Goal: Task Accomplishment & Management: Use online tool/utility

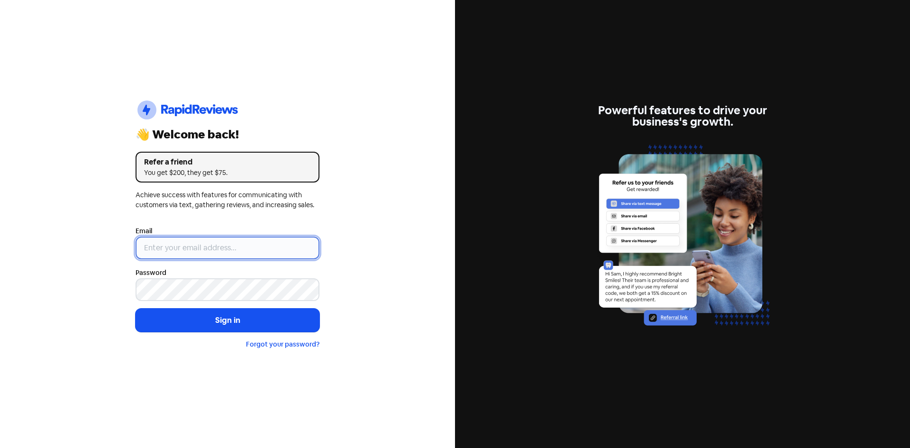
type input "[EMAIL_ADDRESS][DOMAIN_NAME]"
drag, startPoint x: 131, startPoint y: 243, endPoint x: 135, endPoint y: 252, distance: 10.0
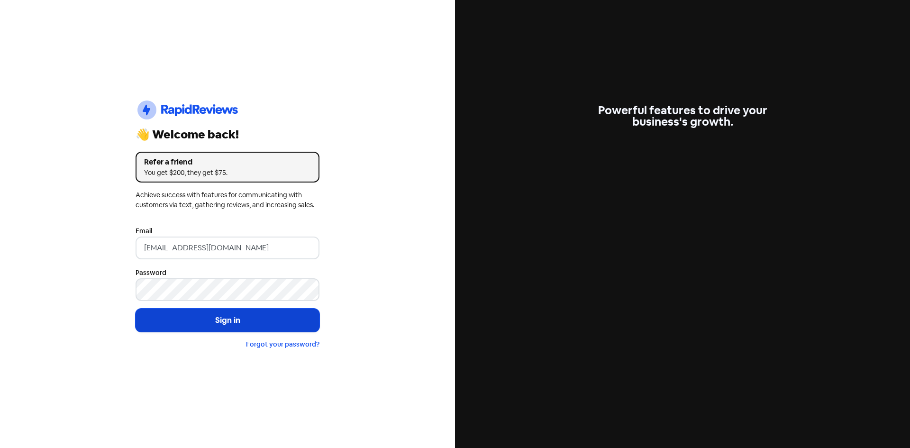
drag, startPoint x: 135, startPoint y: 252, endPoint x: 209, endPoint y: 323, distance: 102.2
click at [209, 323] on button "Sign in" at bounding box center [228, 321] width 184 height 24
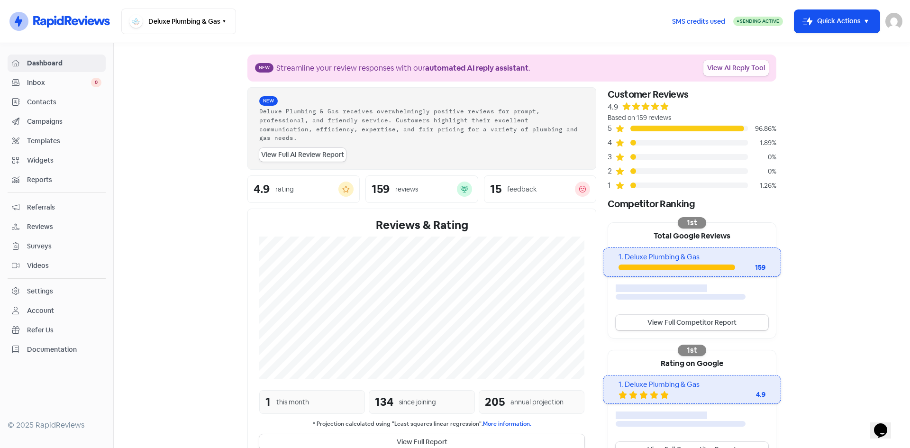
click at [719, 64] on link "View AI Reply Tool" at bounding box center [735, 68] width 65 height 16
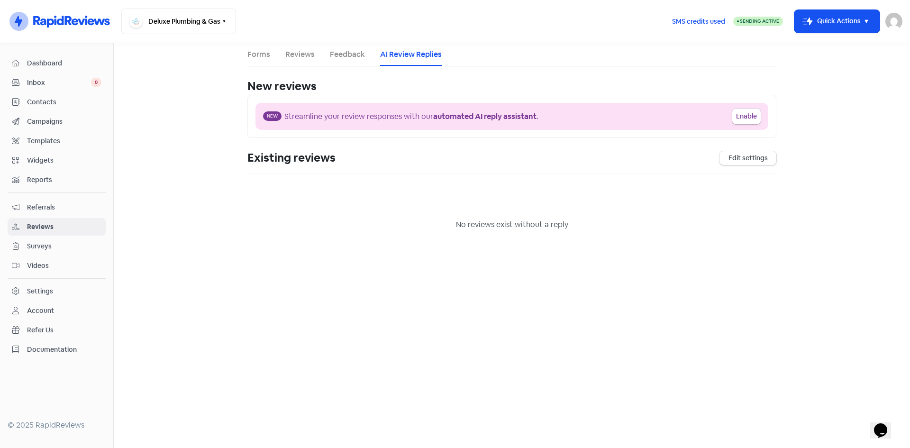
click at [35, 60] on span "Dashboard" at bounding box center [64, 63] width 74 height 10
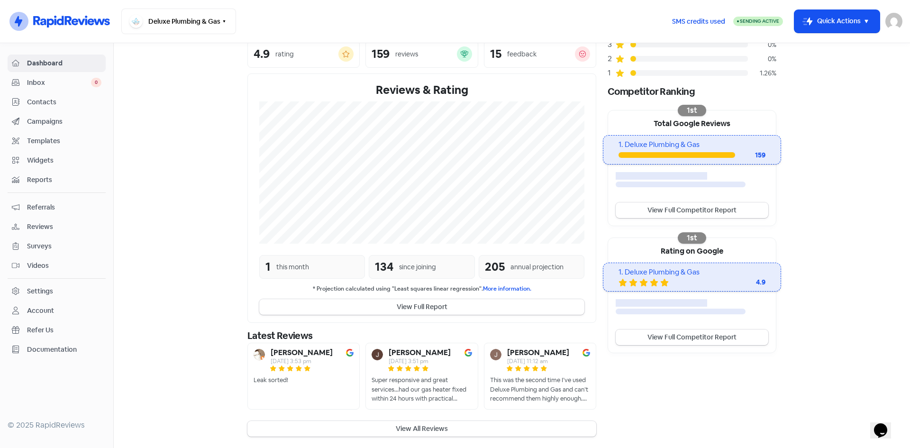
scroll to position [126, 0]
click at [297, 356] on b "Peter Coxhead" at bounding box center [302, 353] width 62 height 8
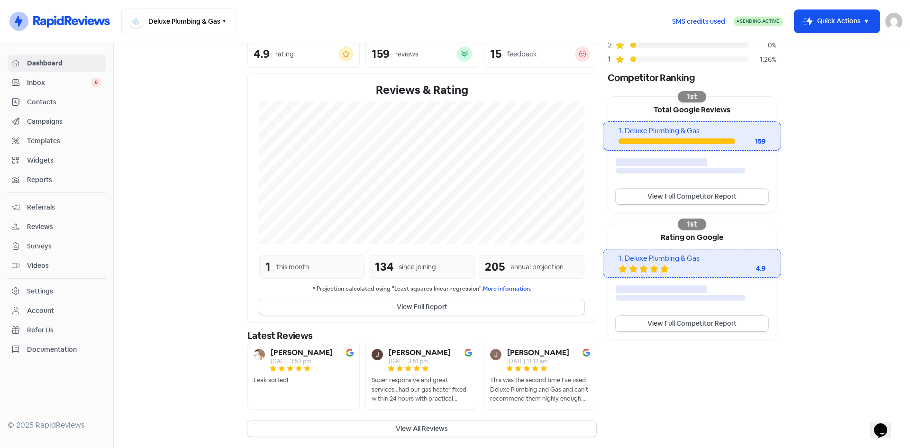
click at [300, 353] on b "Peter Coxhead" at bounding box center [302, 353] width 62 height 8
click at [277, 374] on div "Peter Coxhead 2 Sep 2025, 3:53 pm Leak sorted!" at bounding box center [303, 376] width 112 height 67
click at [394, 426] on button "View All Reviews" at bounding box center [421, 429] width 349 height 16
